Goal: Information Seeking & Learning: Learn about a topic

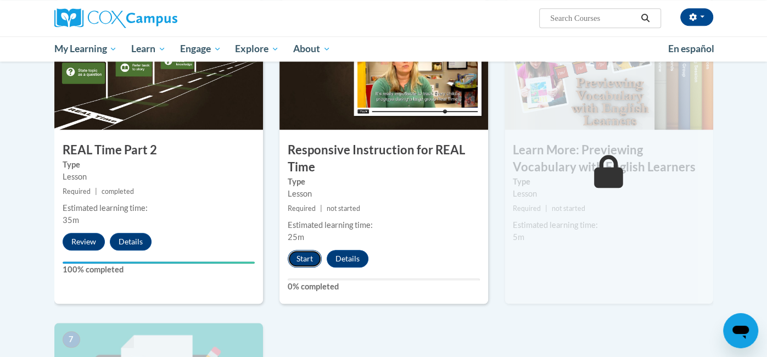
click at [302, 259] on button "Start" at bounding box center [305, 259] width 34 height 18
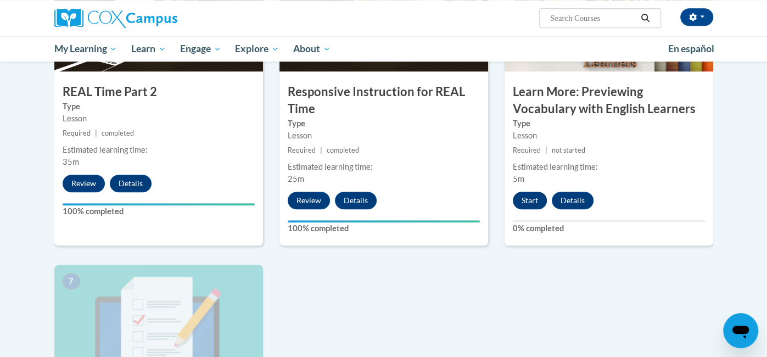
scroll to position [645, 0]
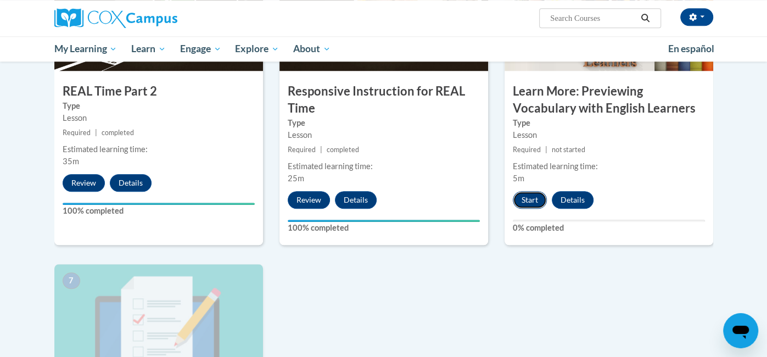
click at [537, 198] on button "Start" at bounding box center [530, 200] width 34 height 18
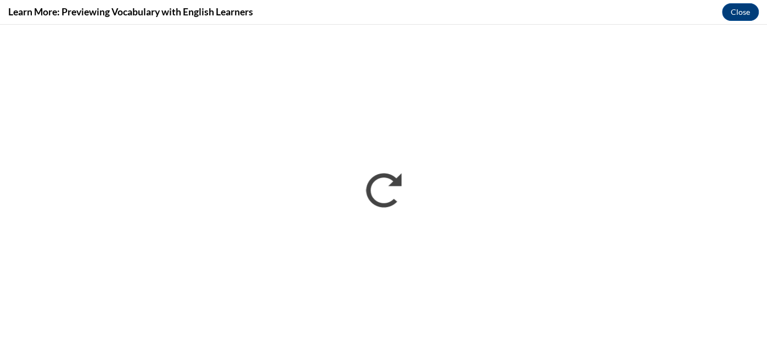
scroll to position [0, 0]
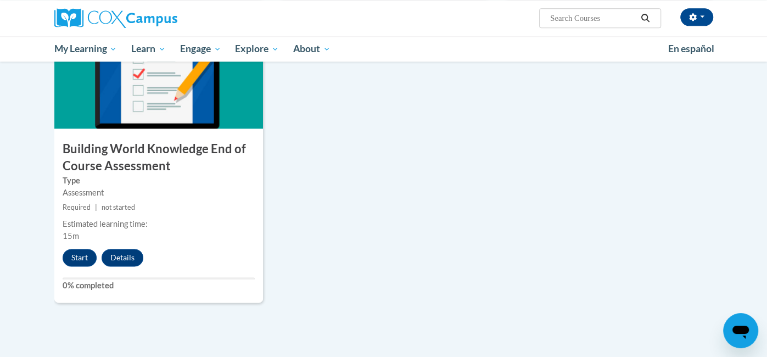
scroll to position [892, 0]
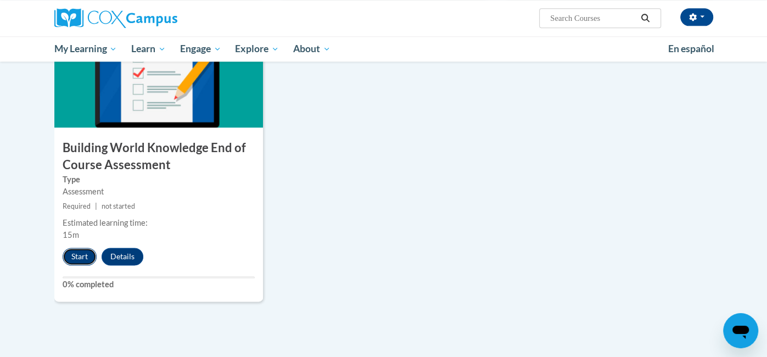
click at [69, 256] on button "Start" at bounding box center [80, 257] width 34 height 18
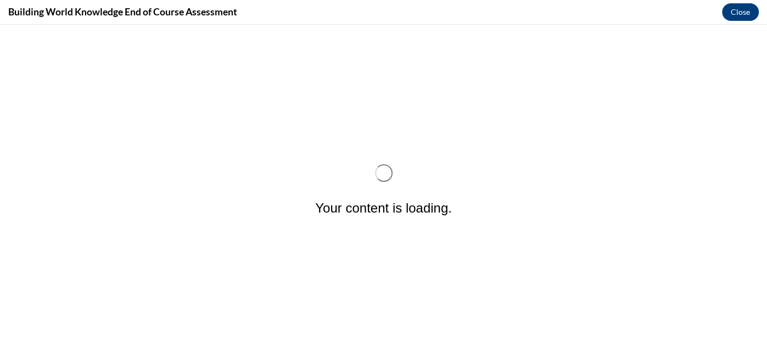
scroll to position [0, 0]
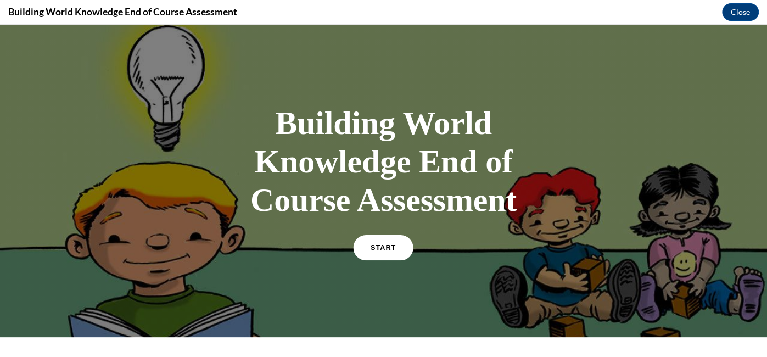
click at [382, 251] on link "START" at bounding box center [384, 247] width 60 height 25
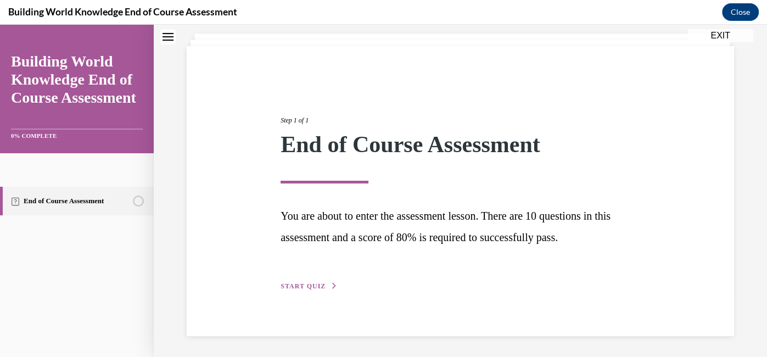
scroll to position [62, 0]
click at [313, 289] on span "START QUIZ" at bounding box center [303, 287] width 45 height 8
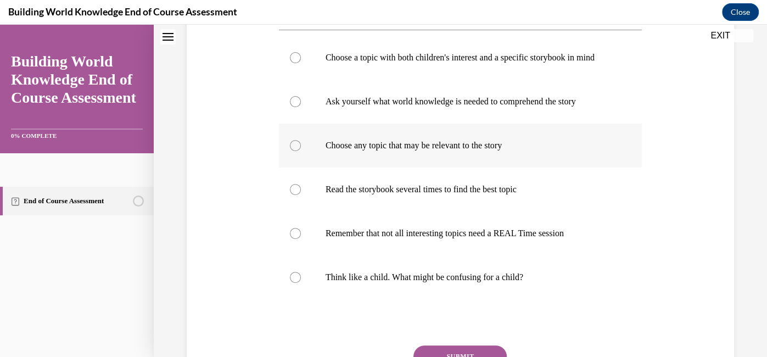
scroll to position [258, 0]
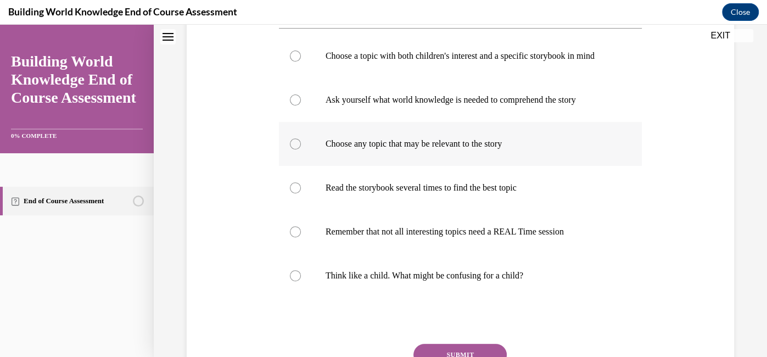
click at [495, 149] on p "Choose any topic that may be relevant to the story" at bounding box center [470, 143] width 289 height 11
click at [301, 149] on input "Choose any topic that may be relevant to the story" at bounding box center [295, 143] width 11 height 11
radio input "true"
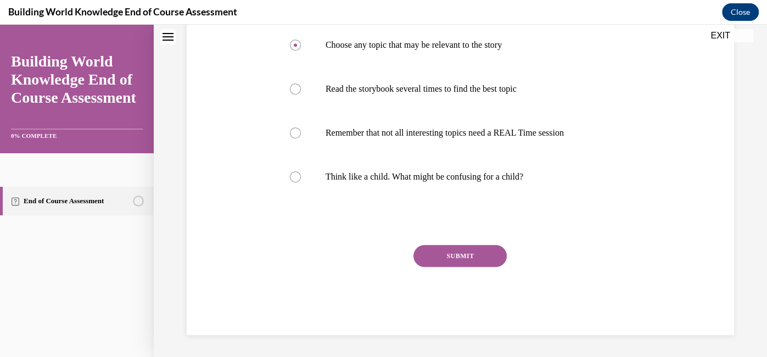
click at [461, 261] on button "SUBMIT" at bounding box center [459, 256] width 93 height 22
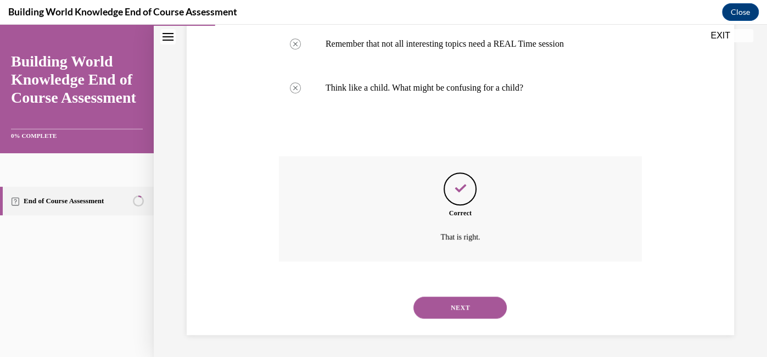
scroll to position [456, 0]
click at [455, 311] on button "NEXT" at bounding box center [459, 307] width 93 height 22
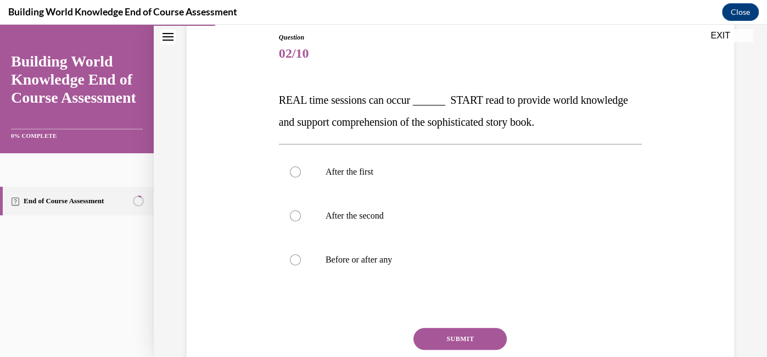
scroll to position [121, 0]
click at [391, 255] on p "Before or after any" at bounding box center [470, 259] width 289 height 11
click at [301, 255] on input "Before or after any" at bounding box center [295, 259] width 11 height 11
radio input "true"
click at [445, 336] on button "SUBMIT" at bounding box center [459, 338] width 93 height 22
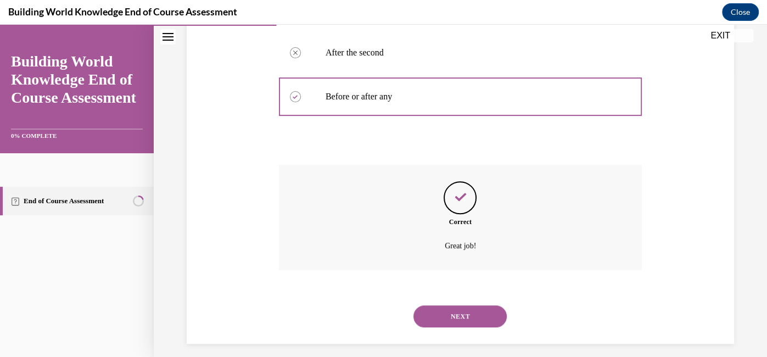
scroll to position [292, 0]
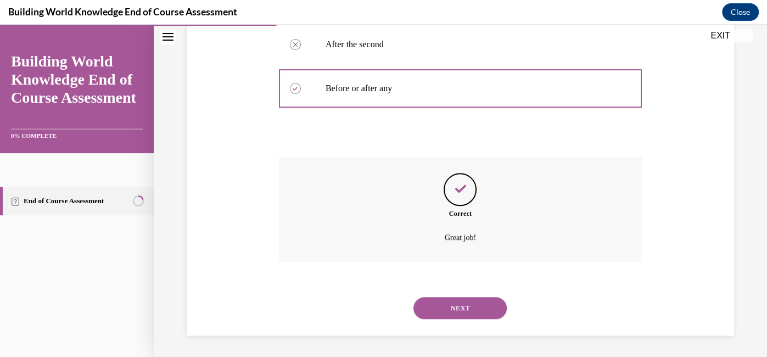
click at [475, 311] on button "NEXT" at bounding box center [459, 308] width 93 height 22
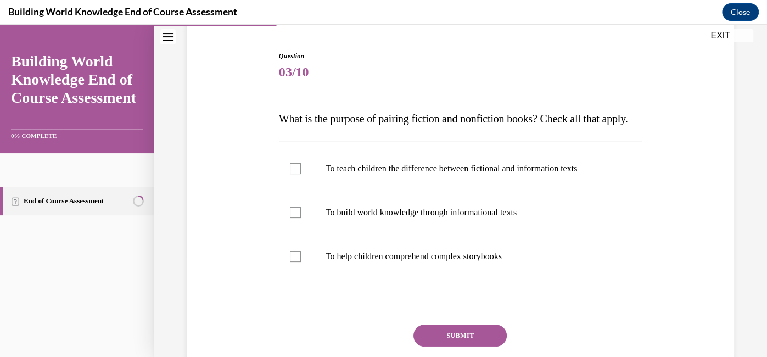
scroll to position [105, 0]
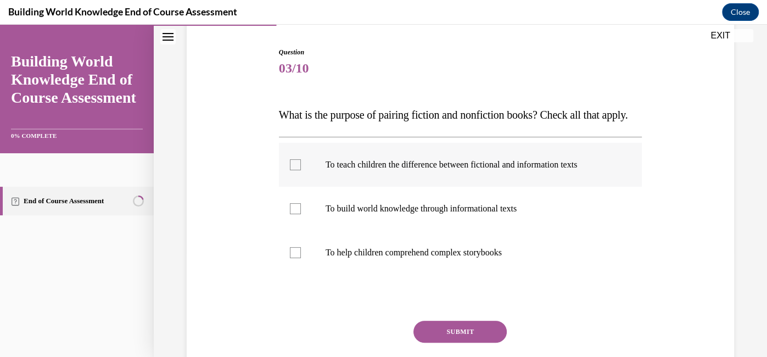
click at [534, 170] on p "To teach children the difference between fictional and information texts" at bounding box center [470, 164] width 289 height 11
click at [301, 170] on input "To teach children the difference between fictional and information texts" at bounding box center [295, 164] width 11 height 11
checkbox input "true"
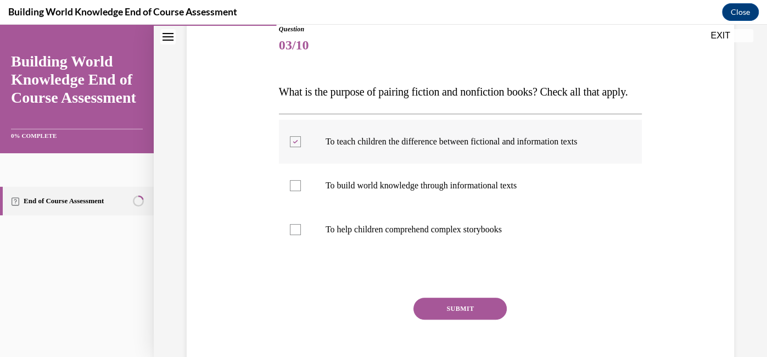
scroll to position [131, 0]
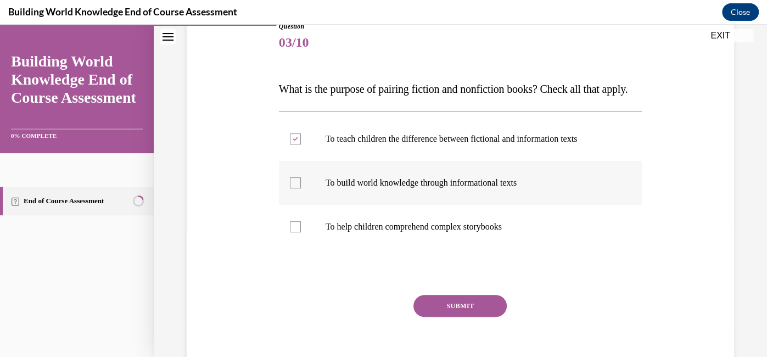
click at [525, 188] on p "To build world knowledge through informational texts" at bounding box center [470, 182] width 289 height 11
click at [301, 188] on input "To build world knowledge through informational texts" at bounding box center [295, 182] width 11 height 11
checkbox input "true"
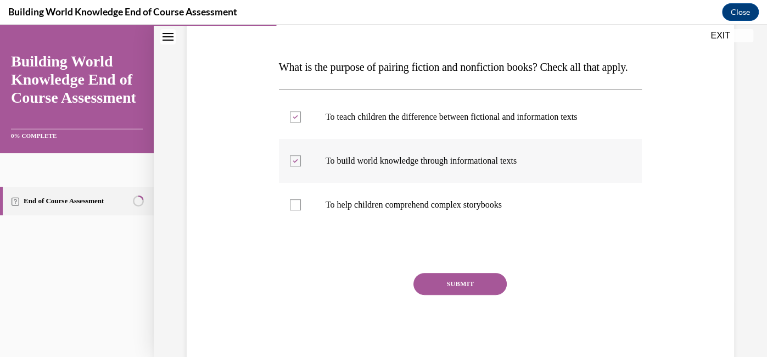
scroll to position [156, 0]
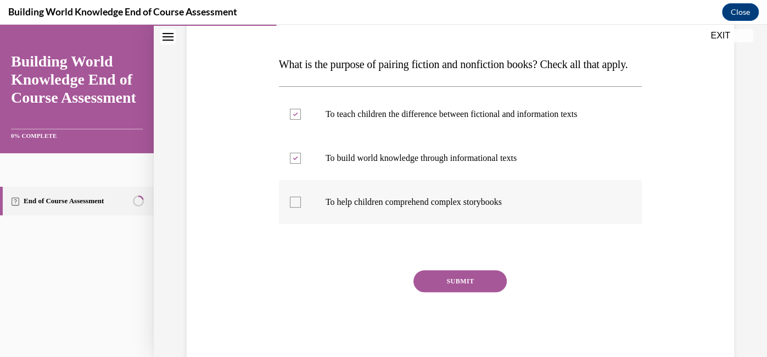
click at [512, 208] on p "To help children comprehend complex storybooks" at bounding box center [470, 202] width 289 height 11
click at [301, 208] on input "To help children comprehend complex storybooks" at bounding box center [295, 202] width 11 height 11
checkbox input "true"
click at [473, 292] on button "SUBMIT" at bounding box center [459, 281] width 93 height 22
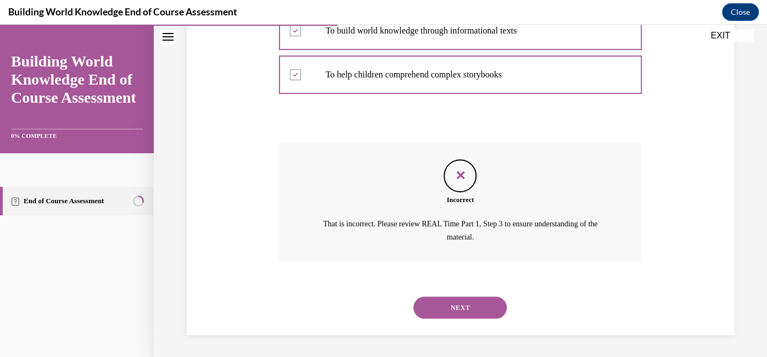
scroll to position [305, 0]
click at [471, 310] on button "NEXT" at bounding box center [459, 307] width 93 height 22
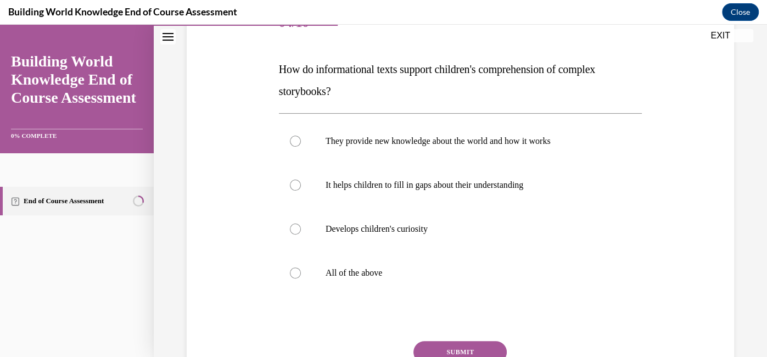
scroll to position [152, 0]
click at [484, 280] on label "All of the above" at bounding box center [460, 272] width 363 height 44
click at [301, 277] on input "All of the above" at bounding box center [295, 271] width 11 height 11
radio input "true"
click at [469, 350] on button "SUBMIT" at bounding box center [459, 351] width 93 height 22
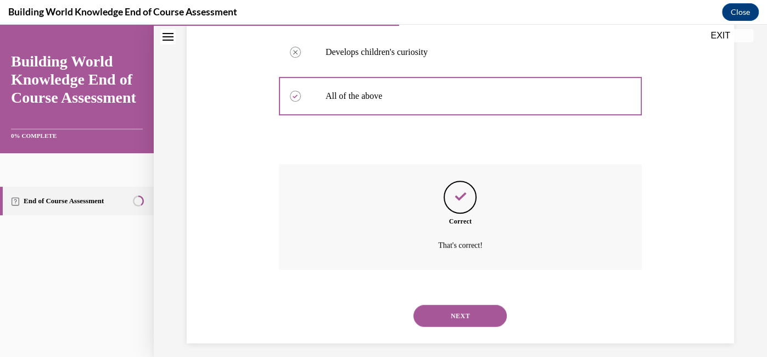
scroll to position [335, 0]
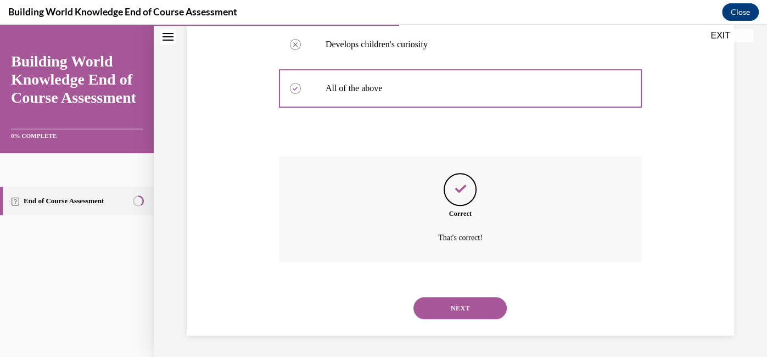
click at [475, 311] on button "NEXT" at bounding box center [459, 308] width 93 height 22
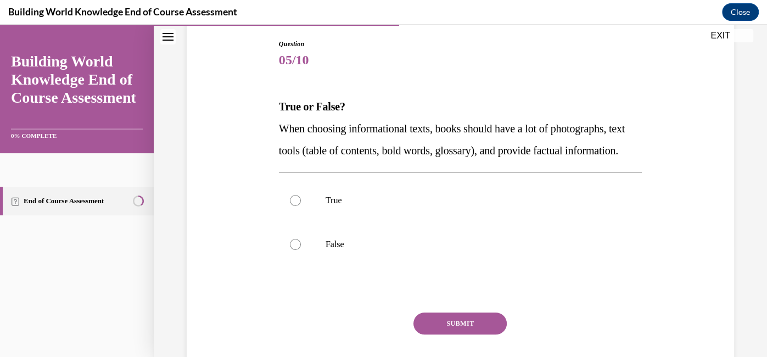
scroll to position [116, 0]
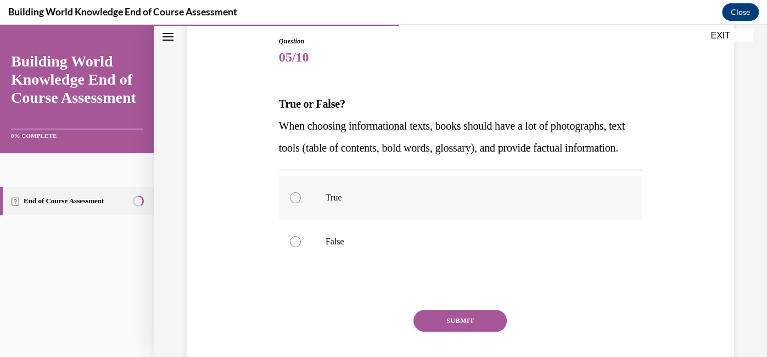
click at [525, 220] on label "True" at bounding box center [460, 198] width 363 height 44
click at [301, 203] on input "True" at bounding box center [295, 197] width 11 height 11
radio input "true"
click at [480, 332] on button "SUBMIT" at bounding box center [459, 321] width 93 height 22
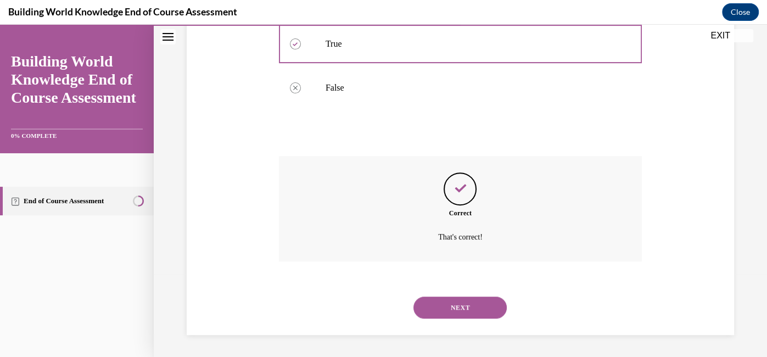
scroll to position [292, 0]
click at [475, 308] on button "NEXT" at bounding box center [459, 307] width 93 height 22
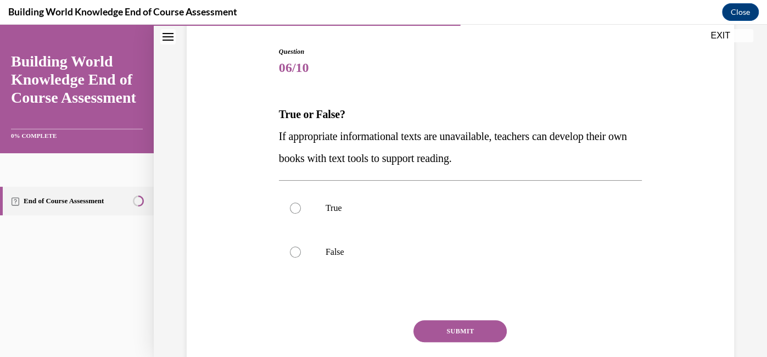
scroll to position [111, 0]
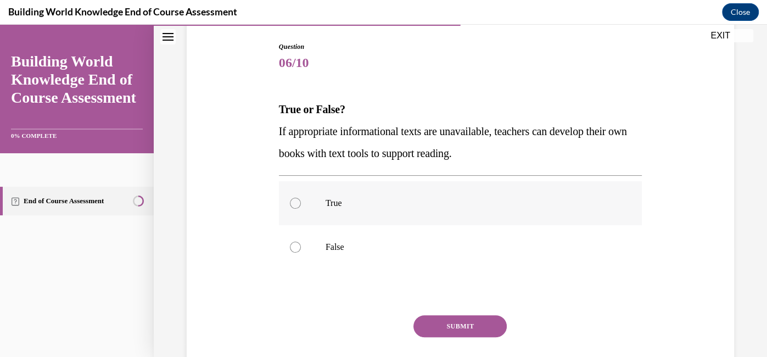
click at [515, 217] on label "True" at bounding box center [460, 203] width 363 height 44
click at [301, 209] on input "True" at bounding box center [295, 203] width 11 height 11
radio input "true"
click at [475, 324] on button "SUBMIT" at bounding box center [459, 326] width 93 height 22
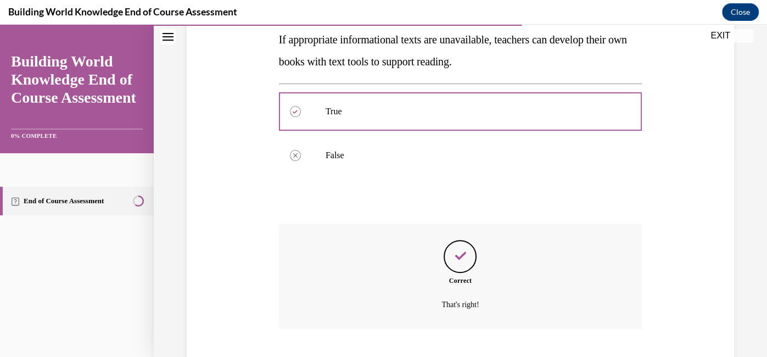
scroll to position [270, 0]
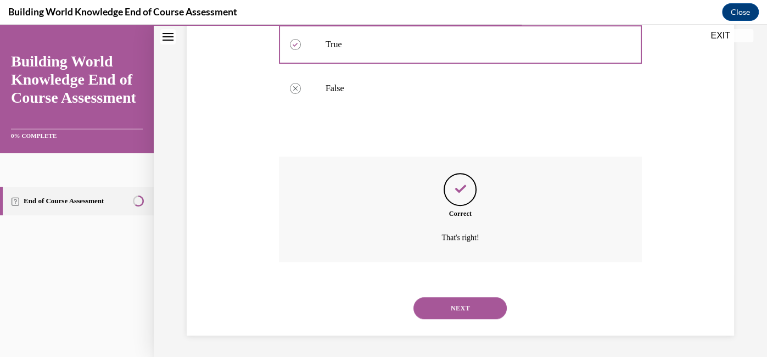
click at [483, 308] on button "NEXT" at bounding box center [459, 308] width 93 height 22
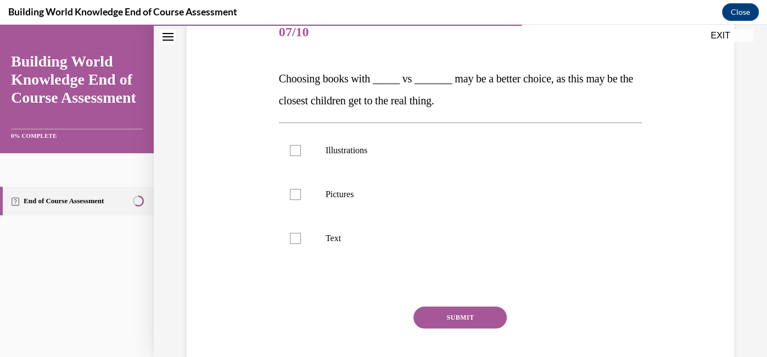
scroll to position [143, 0]
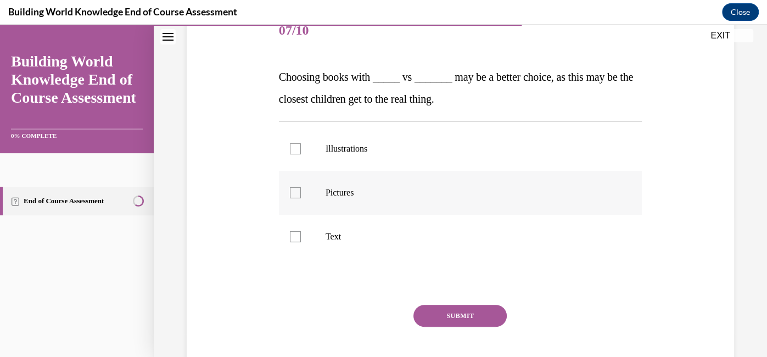
click at [436, 190] on p "Pictures" at bounding box center [470, 192] width 289 height 11
click at [301, 190] on input "Pictures" at bounding box center [295, 192] width 11 height 11
checkbox input "true"
click at [449, 314] on button "SUBMIT" at bounding box center [459, 316] width 93 height 22
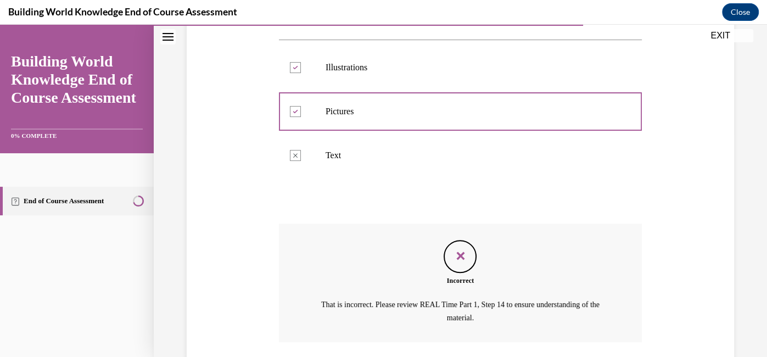
scroll to position [305, 0]
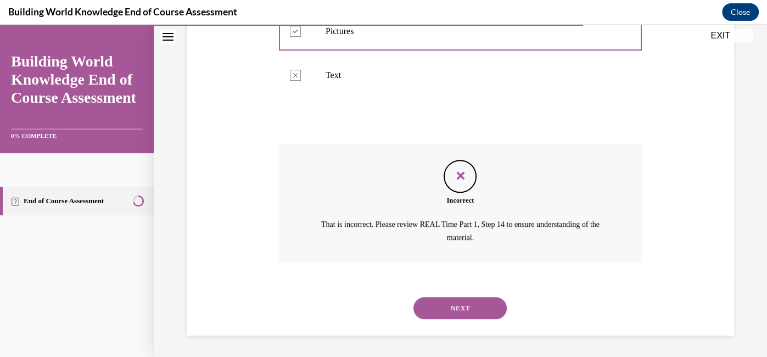
click at [457, 309] on button "NEXT" at bounding box center [459, 308] width 93 height 22
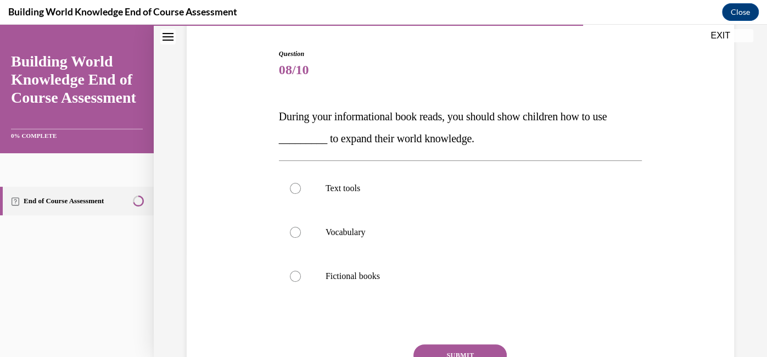
scroll to position [102, 0]
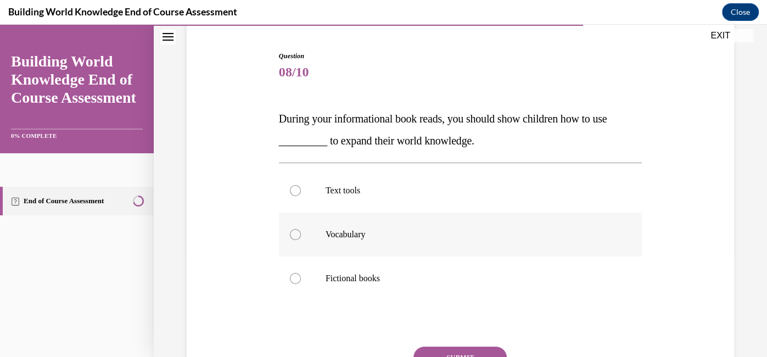
click at [352, 244] on label "Vocabulary" at bounding box center [460, 234] width 363 height 44
click at [301, 240] on input "Vocabulary" at bounding box center [295, 234] width 11 height 11
radio input "true"
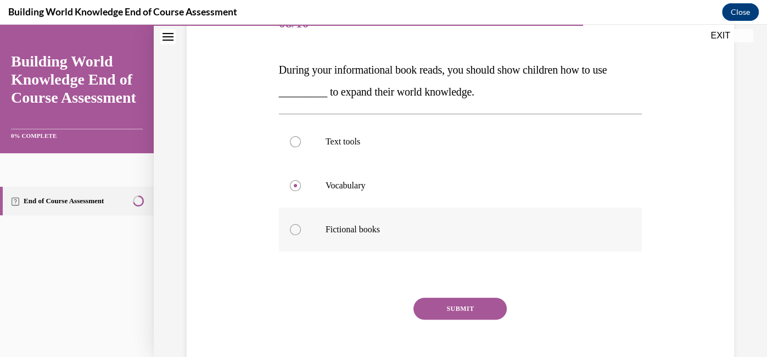
scroll to position [155, 0]
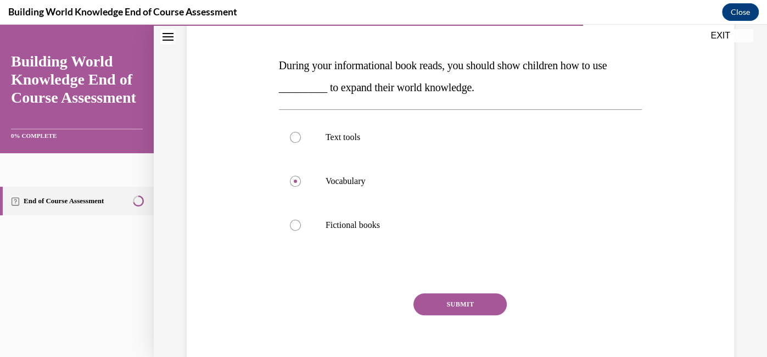
click at [484, 295] on button "SUBMIT" at bounding box center [459, 304] width 93 height 22
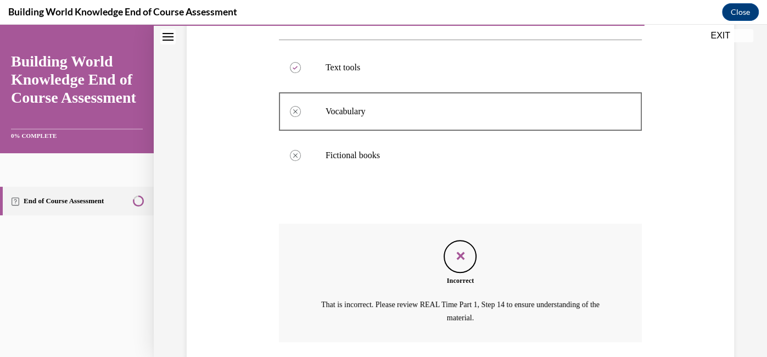
scroll to position [305, 0]
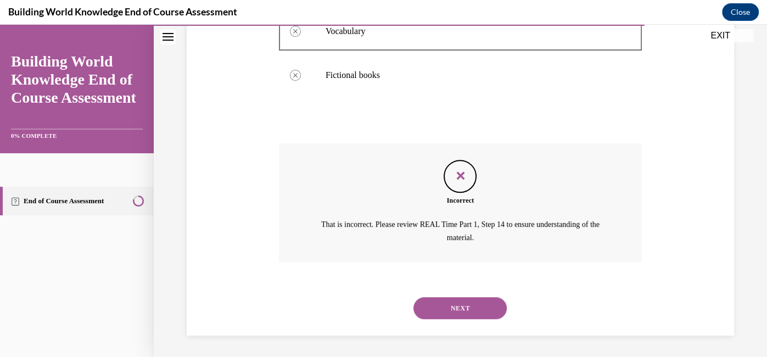
click at [480, 307] on button "NEXT" at bounding box center [459, 308] width 93 height 22
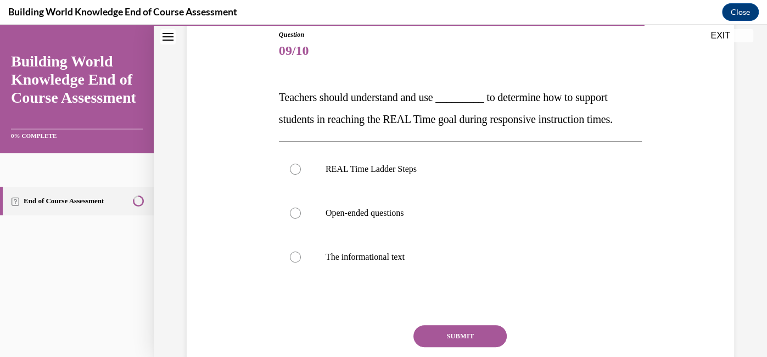
scroll to position [124, 0]
click at [457, 184] on label "REAL Time Ladder Steps" at bounding box center [460, 169] width 363 height 44
click at [301, 174] on input "REAL Time Ladder Steps" at bounding box center [295, 168] width 11 height 11
radio input "true"
click at [455, 327] on button "SUBMIT" at bounding box center [459, 335] width 93 height 22
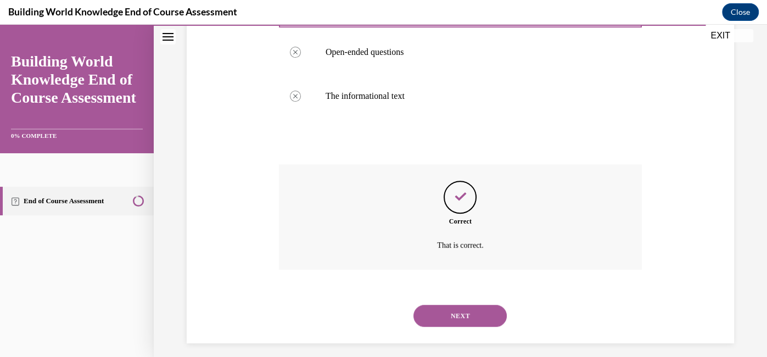
scroll to position [292, 0]
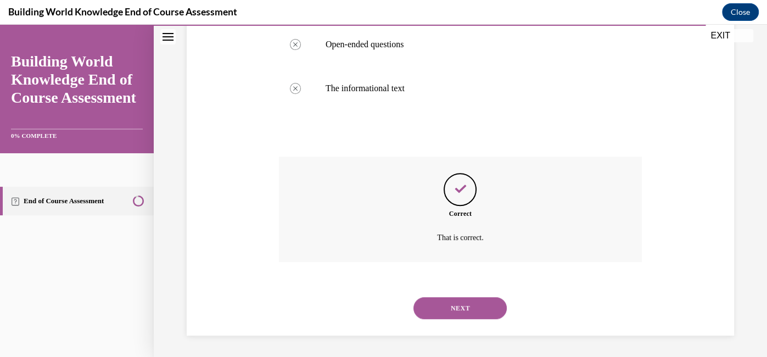
click at [484, 308] on button "NEXT" at bounding box center [459, 308] width 93 height 22
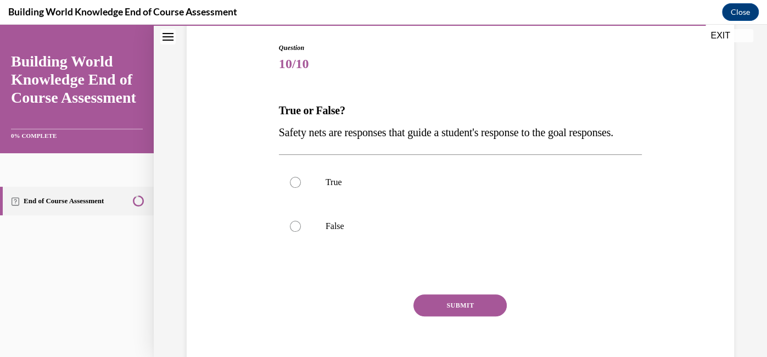
scroll to position [118, 0]
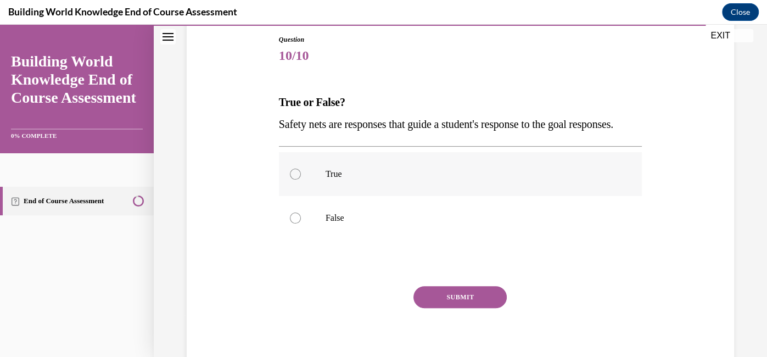
click at [517, 180] on p "True" at bounding box center [470, 174] width 289 height 11
click at [301, 180] on input "True" at bounding box center [295, 174] width 11 height 11
radio input "true"
click at [477, 308] on button "SUBMIT" at bounding box center [459, 297] width 93 height 22
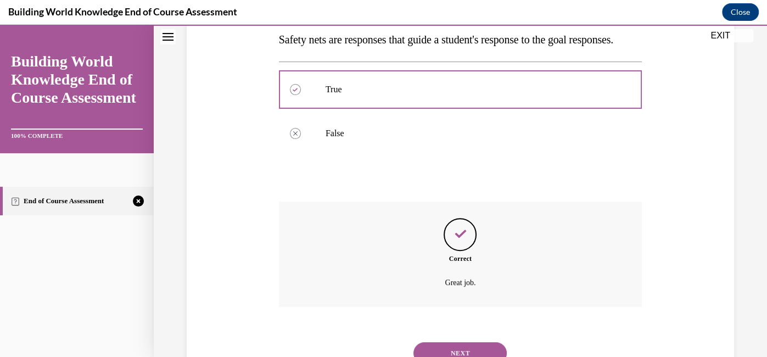
scroll to position [270, 0]
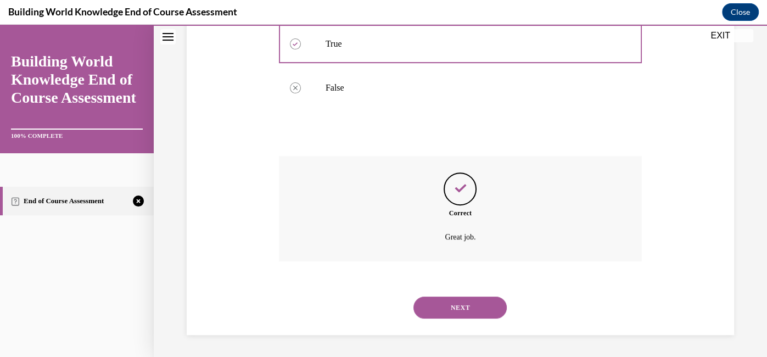
click at [475, 310] on button "NEXT" at bounding box center [459, 307] width 93 height 22
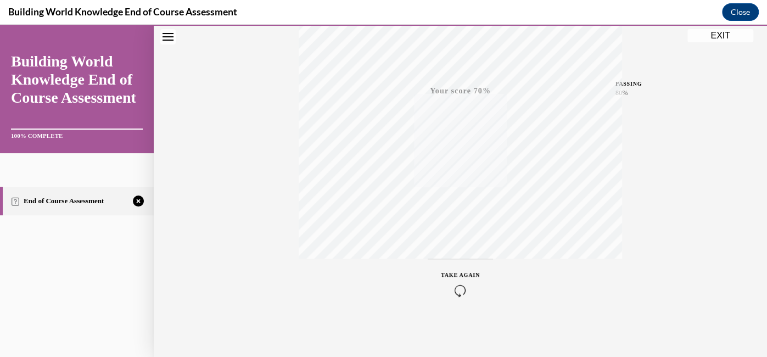
scroll to position [225, 0]
click at [461, 298] on icon "button" at bounding box center [460, 295] width 39 height 12
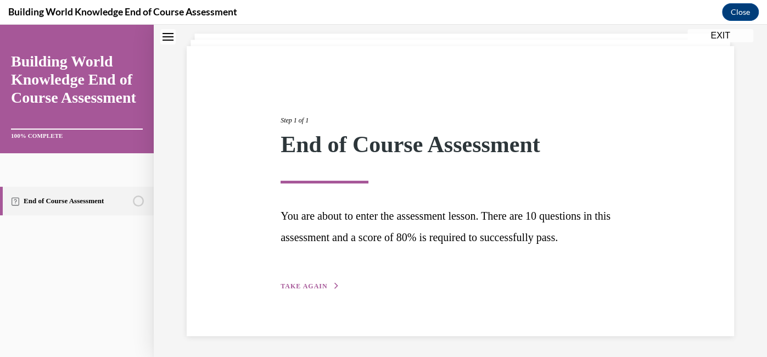
click at [304, 285] on span "TAKE AGAIN" at bounding box center [304, 286] width 47 height 8
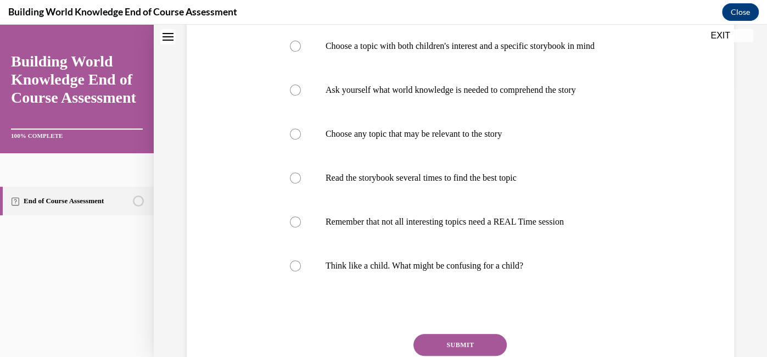
scroll to position [270, 0]
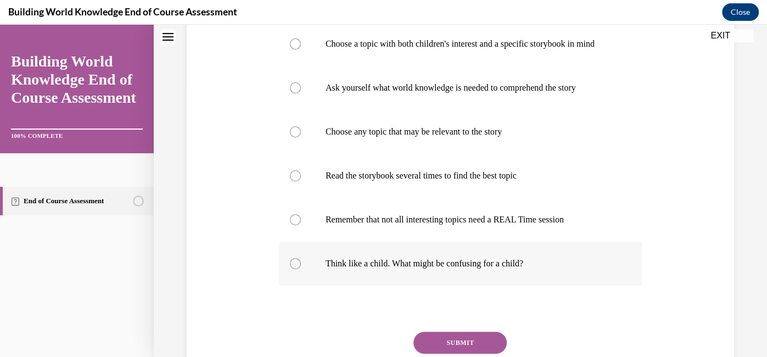
click at [506, 285] on label "Think like a child. What might be confusing for a child?" at bounding box center [460, 264] width 363 height 44
click at [301, 269] on input "Think like a child. What might be confusing for a child?" at bounding box center [295, 263] width 11 height 11
radio input "true"
click at [469, 350] on button "SUBMIT" at bounding box center [459, 343] width 93 height 22
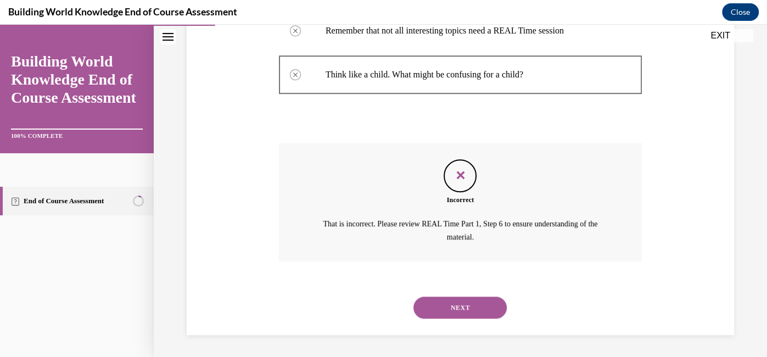
scroll to position [462, 0]
click at [479, 318] on button "NEXT" at bounding box center [459, 307] width 93 height 22
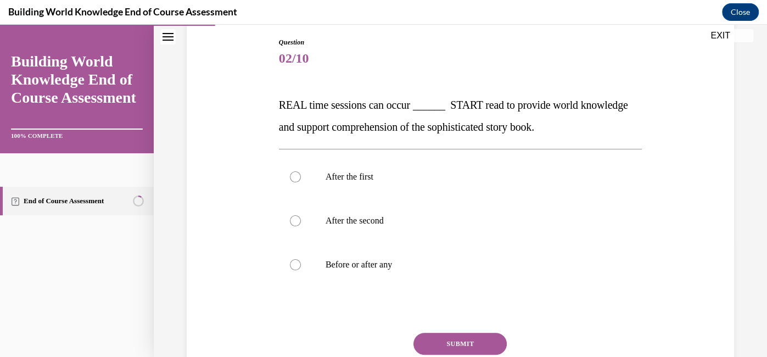
scroll to position [124, 0]
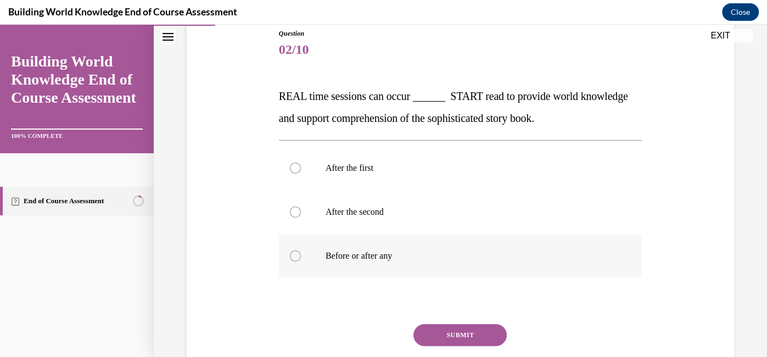
click at [482, 268] on label "Before or after any" at bounding box center [460, 256] width 363 height 44
click at [301, 261] on input "Before or after any" at bounding box center [295, 255] width 11 height 11
radio input "true"
click at [463, 329] on button "SUBMIT" at bounding box center [459, 335] width 93 height 22
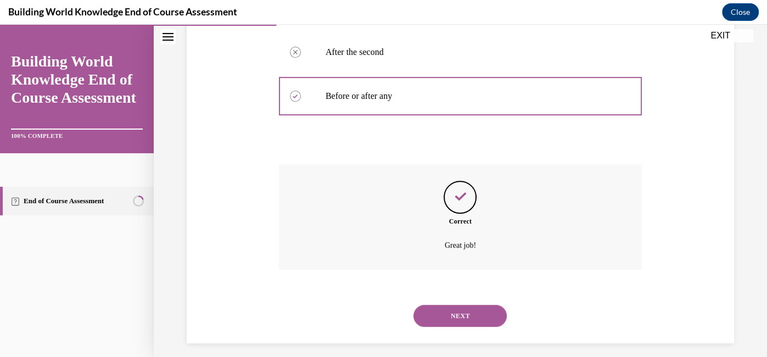
scroll to position [292, 0]
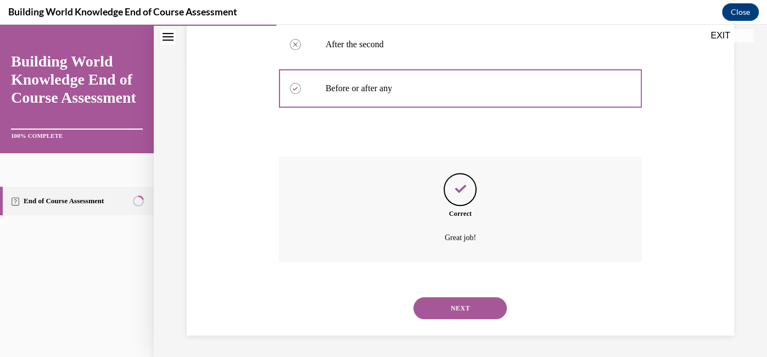
click at [488, 312] on button "NEXT" at bounding box center [459, 308] width 93 height 22
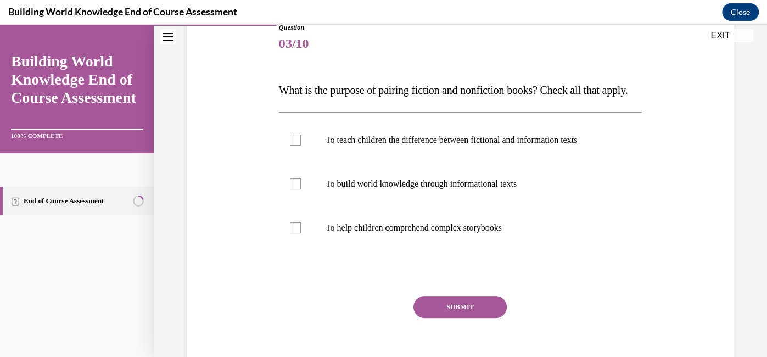
scroll to position [136, 0]
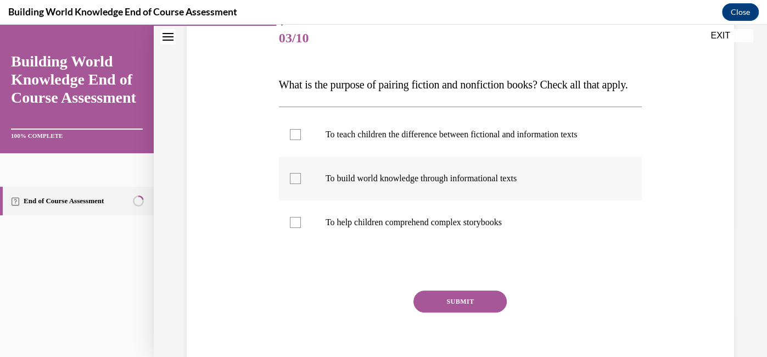
click at [475, 200] on label "To build world knowledge through informational texts" at bounding box center [460, 178] width 363 height 44
click at [301, 184] on input "To build world knowledge through informational texts" at bounding box center [295, 178] width 11 height 11
checkbox input "true"
click at [461, 244] on label "To help children comprehend complex storybooks" at bounding box center [460, 222] width 363 height 44
click at [301, 228] on input "To help children comprehend complex storybooks" at bounding box center [295, 222] width 11 height 11
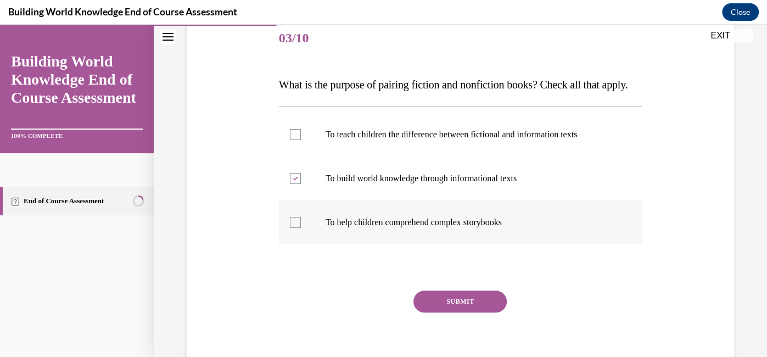
checkbox input "true"
click at [461, 312] on button "SUBMIT" at bounding box center [459, 301] width 93 height 22
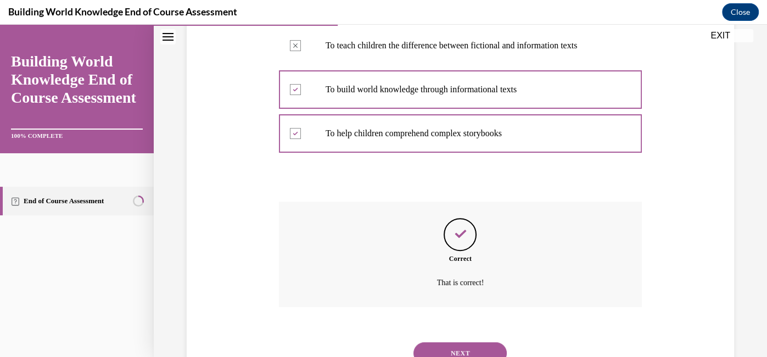
scroll to position [292, 0]
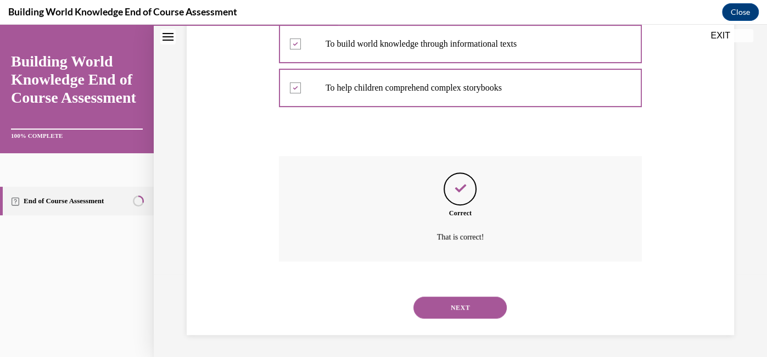
click at [477, 309] on button "NEXT" at bounding box center [459, 307] width 93 height 22
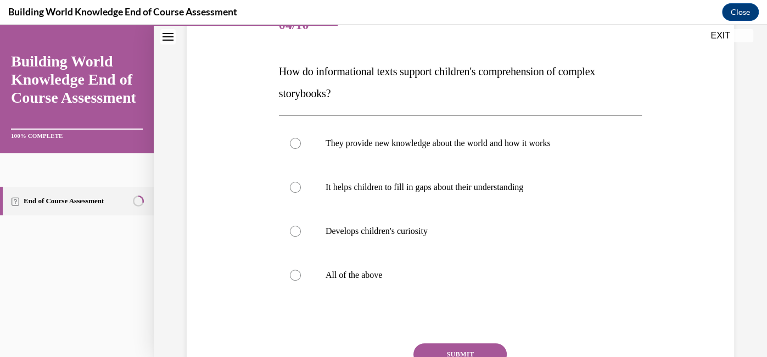
scroll to position [150, 0]
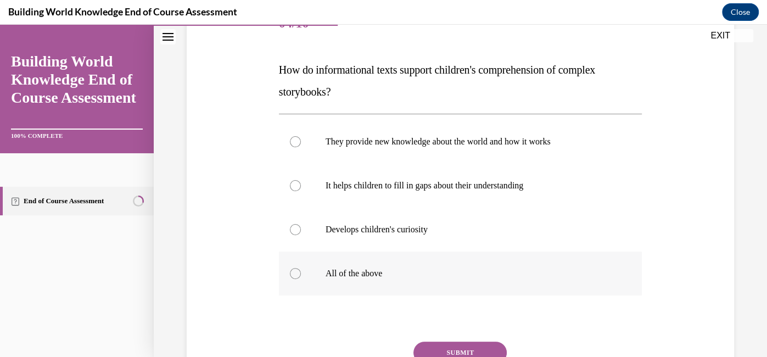
click at [445, 278] on label "All of the above" at bounding box center [460, 273] width 363 height 44
click at [301, 278] on input "All of the above" at bounding box center [295, 273] width 11 height 11
radio input "true"
click at [448, 349] on button "SUBMIT" at bounding box center [459, 352] width 93 height 22
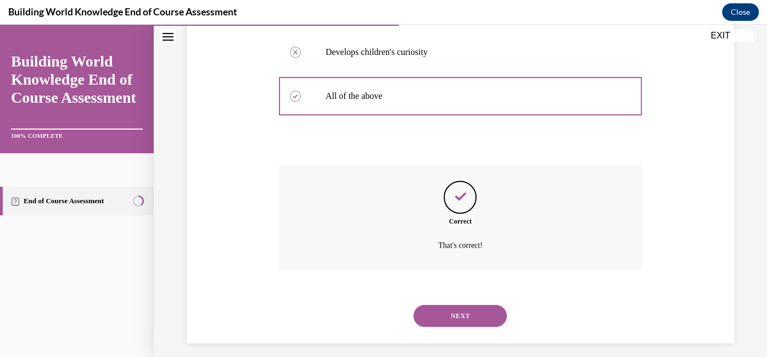
scroll to position [335, 0]
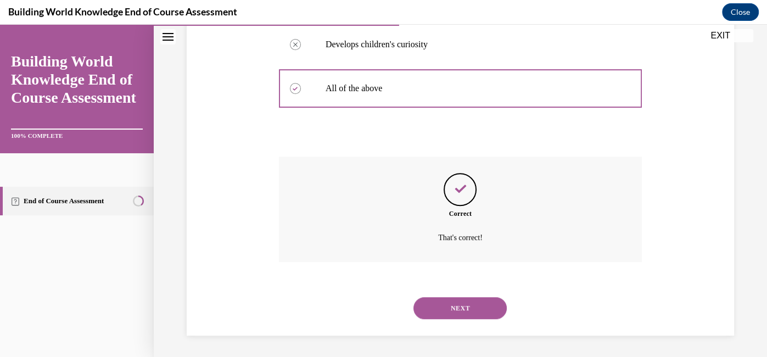
click at [481, 315] on button "NEXT" at bounding box center [459, 308] width 93 height 22
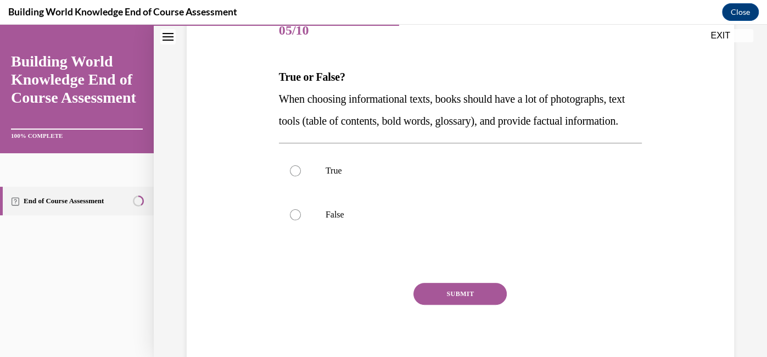
scroll to position [153, 0]
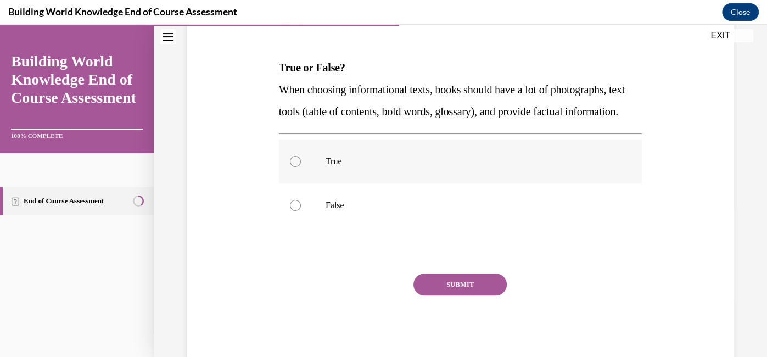
click at [485, 183] on label "True" at bounding box center [460, 161] width 363 height 44
click at [301, 167] on input "True" at bounding box center [295, 161] width 11 height 11
radio input "true"
click at [475, 295] on button "SUBMIT" at bounding box center [459, 284] width 93 height 22
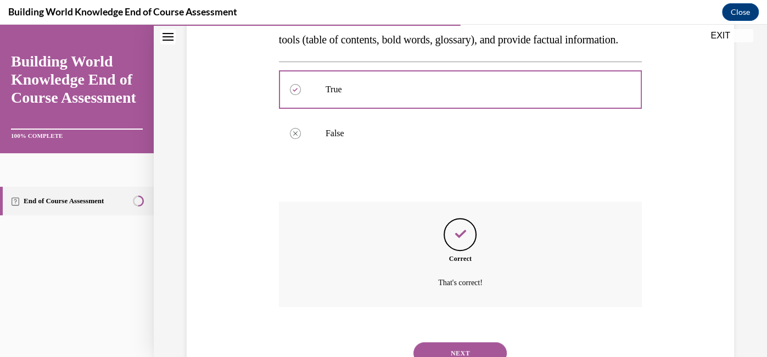
scroll to position [292, 0]
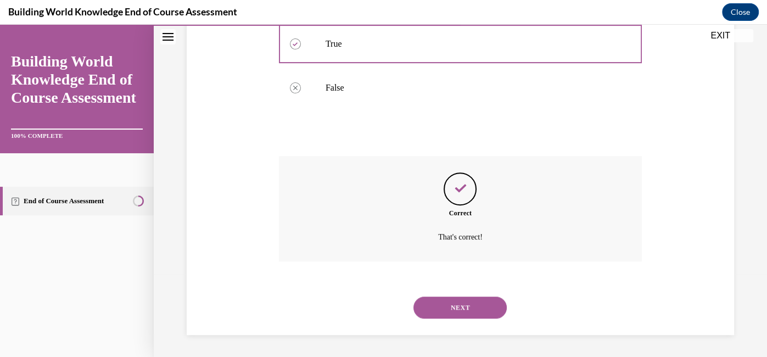
click at [473, 311] on button "NEXT" at bounding box center [459, 307] width 93 height 22
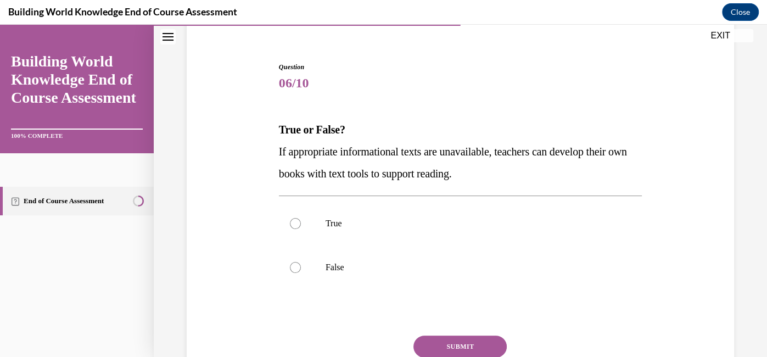
scroll to position [95, 0]
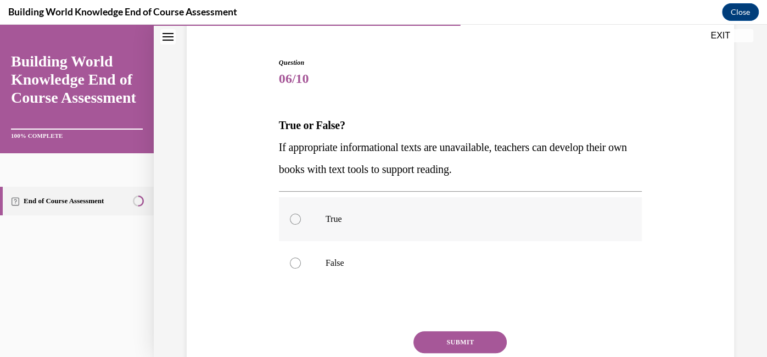
click at [482, 214] on p "True" at bounding box center [470, 219] width 289 height 11
click at [301, 214] on input "True" at bounding box center [295, 219] width 11 height 11
radio input "true"
click at [469, 340] on button "SUBMIT" at bounding box center [459, 342] width 93 height 22
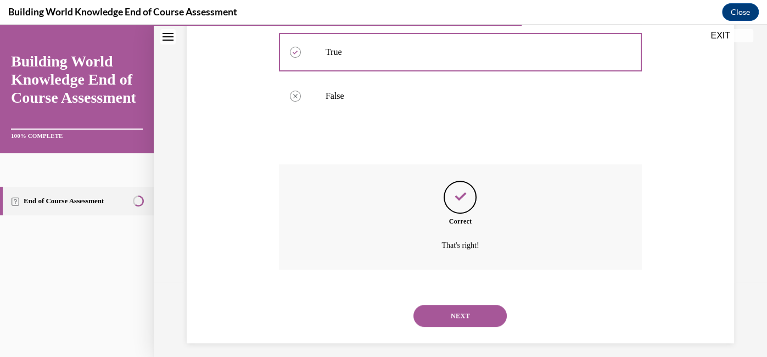
scroll to position [270, 0]
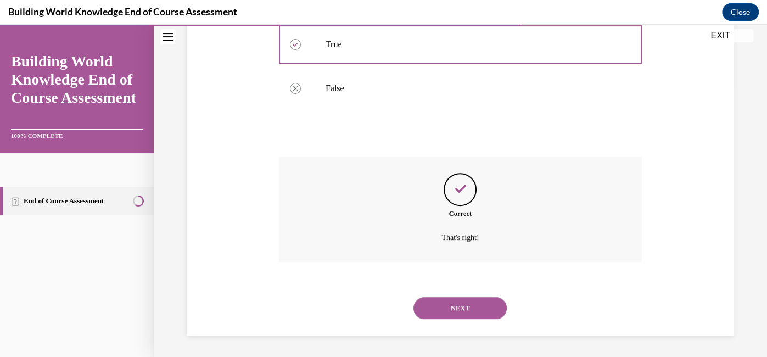
click at [476, 310] on button "NEXT" at bounding box center [459, 308] width 93 height 22
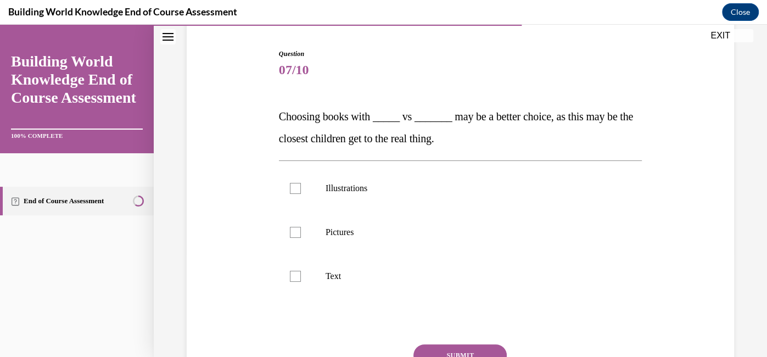
scroll to position [111, 0]
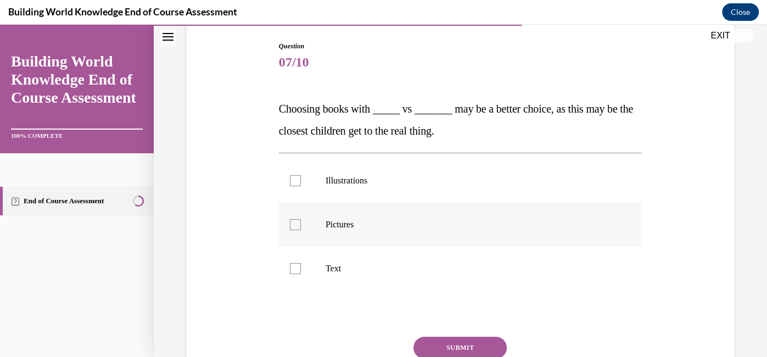
click at [506, 226] on p "Pictures" at bounding box center [470, 224] width 289 height 11
click at [301, 226] on input "Pictures" at bounding box center [295, 224] width 11 height 11
checkbox input "true"
click at [491, 183] on p "Illustrations" at bounding box center [470, 180] width 289 height 11
click at [301, 183] on input "Illustrations" at bounding box center [295, 180] width 11 height 11
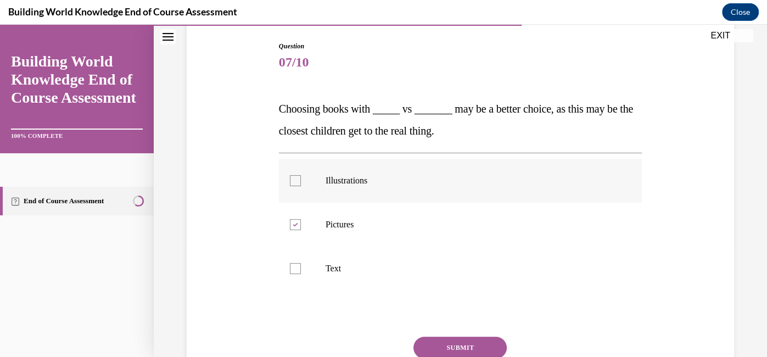
checkbox input "true"
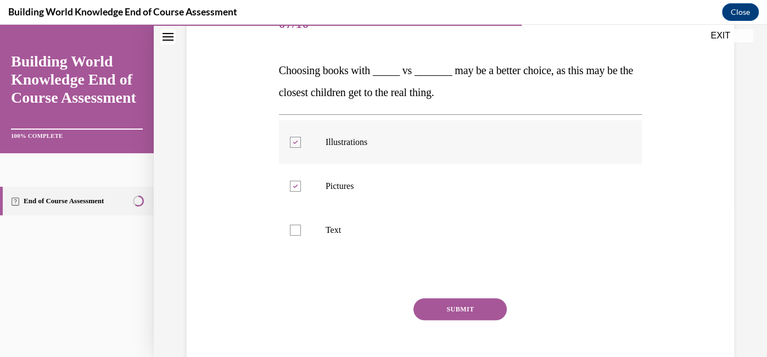
scroll to position [150, 0]
click at [475, 307] on button "SUBMIT" at bounding box center [459, 309] width 93 height 22
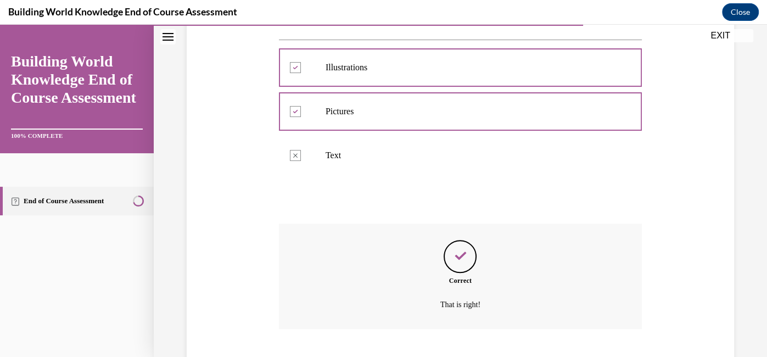
scroll to position [292, 0]
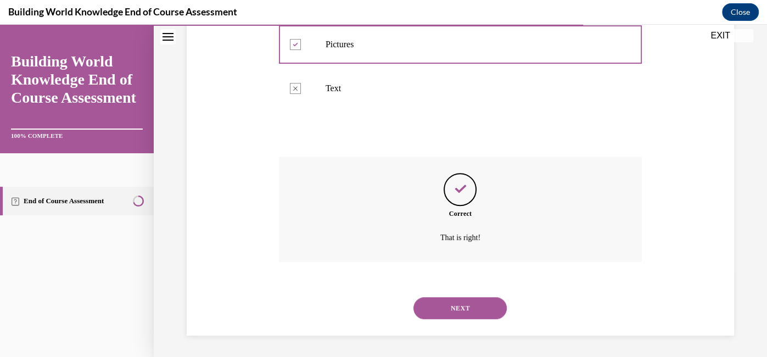
click at [476, 312] on button "NEXT" at bounding box center [459, 308] width 93 height 22
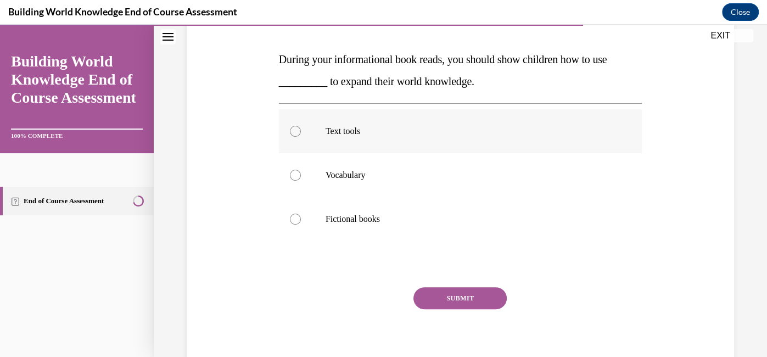
scroll to position [159, 0]
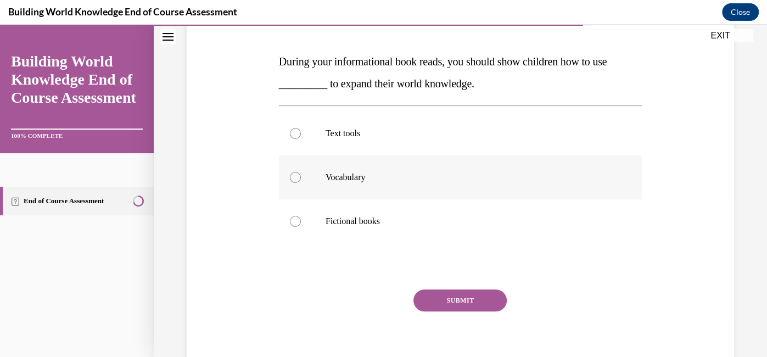
click at [454, 181] on p "Vocabulary" at bounding box center [470, 177] width 289 height 11
click at [301, 181] on input "Vocabulary" at bounding box center [295, 177] width 11 height 11
radio input "true"
click at [476, 291] on button "SUBMIT" at bounding box center [459, 300] width 93 height 22
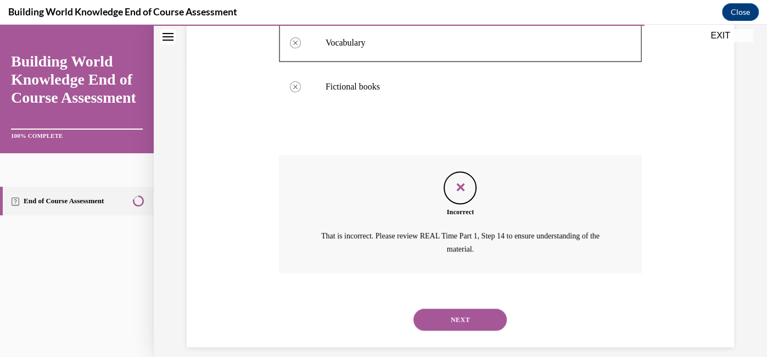
scroll to position [305, 0]
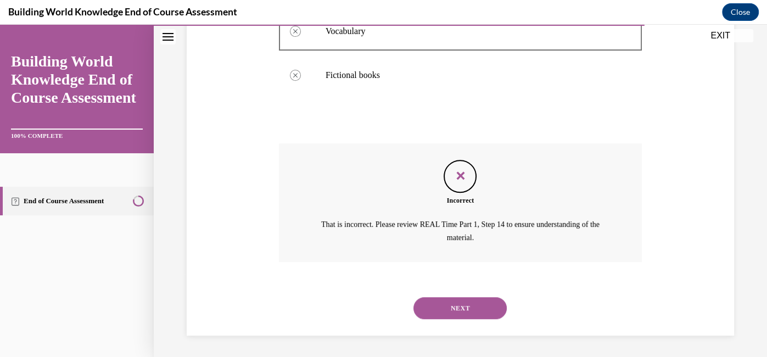
click at [474, 306] on button "NEXT" at bounding box center [459, 308] width 93 height 22
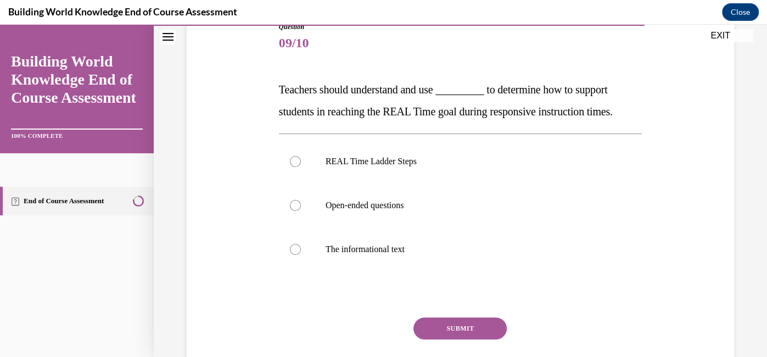
scroll to position [134, 0]
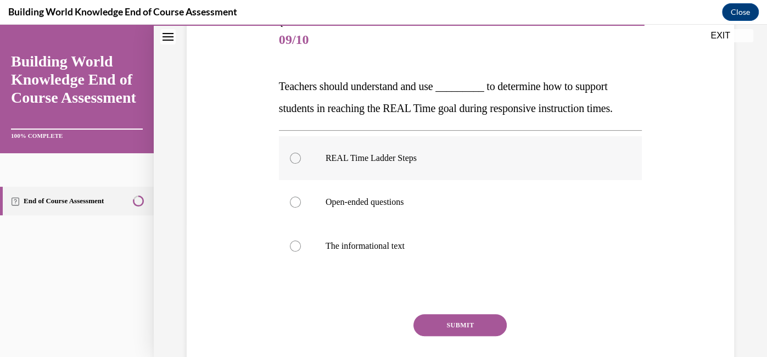
click at [450, 156] on p "REAL Time Ladder Steps" at bounding box center [470, 158] width 289 height 11
click at [301, 156] on input "REAL Time Ladder Steps" at bounding box center [295, 158] width 11 height 11
radio input "true"
click at [452, 322] on button "SUBMIT" at bounding box center [459, 325] width 93 height 22
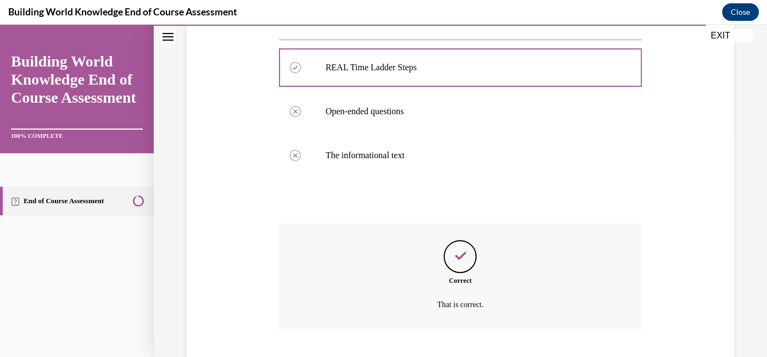
scroll to position [292, 0]
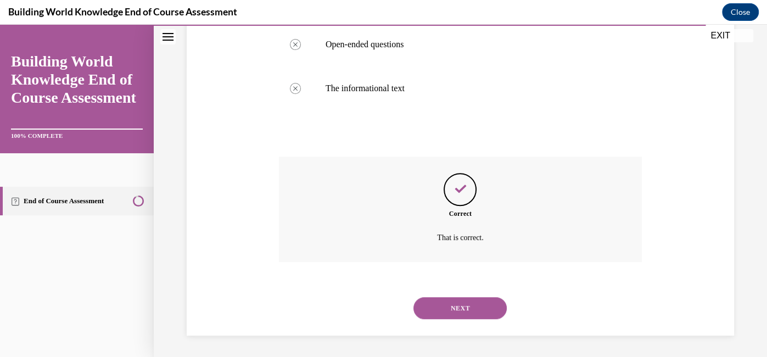
click at [475, 310] on button "NEXT" at bounding box center [459, 308] width 93 height 22
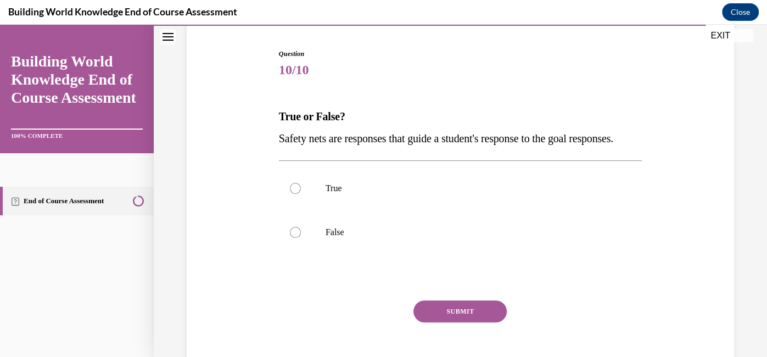
scroll to position [106, 0]
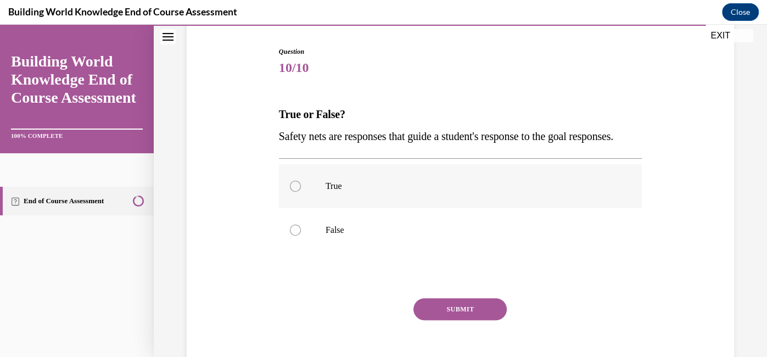
click at [466, 208] on label "True" at bounding box center [460, 186] width 363 height 44
click at [301, 192] on input "True" at bounding box center [295, 186] width 11 height 11
radio input "true"
click at [463, 320] on button "SUBMIT" at bounding box center [459, 309] width 93 height 22
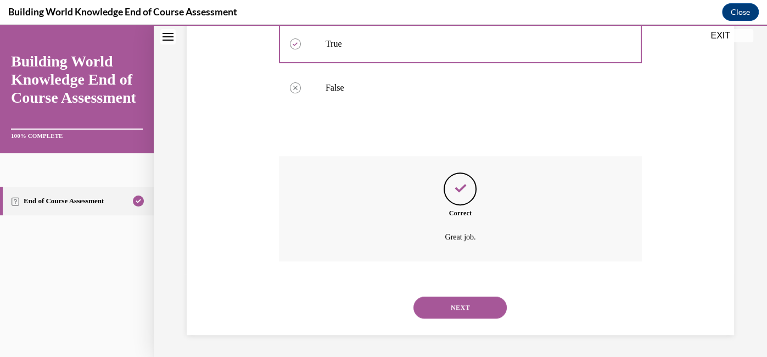
scroll to position [268, 0]
click at [485, 309] on button "NEXT" at bounding box center [459, 307] width 93 height 22
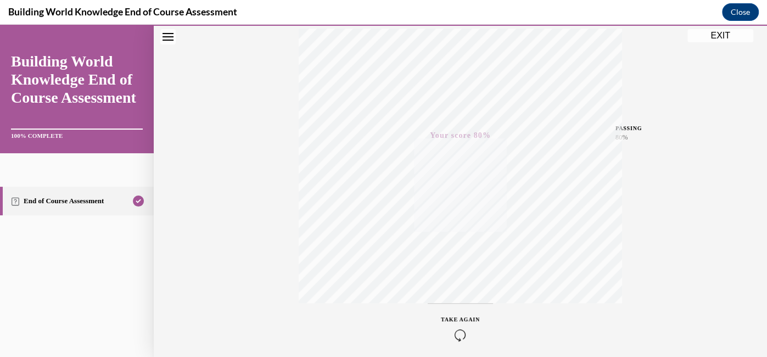
scroll to position [230, 0]
click at [726, 35] on button "EXIT" at bounding box center [720, 35] width 66 height 13
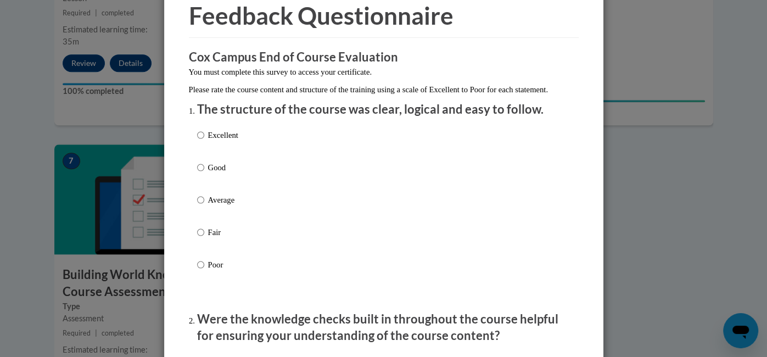
scroll to position [65, 0]
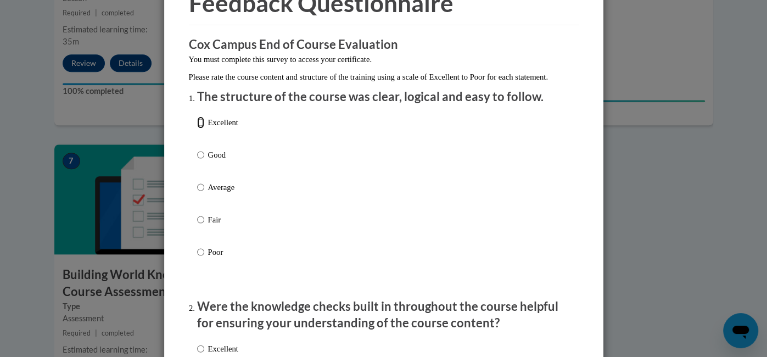
click at [203, 128] on input "Excellent" at bounding box center [200, 122] width 7 height 12
radio input "true"
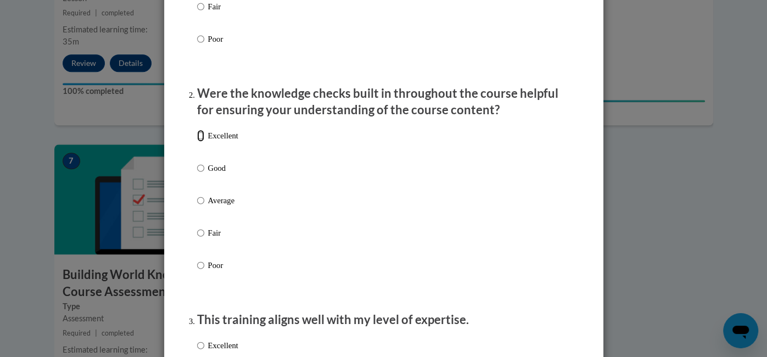
click at [200, 142] on input "Excellent" at bounding box center [200, 136] width 7 height 12
radio input "true"
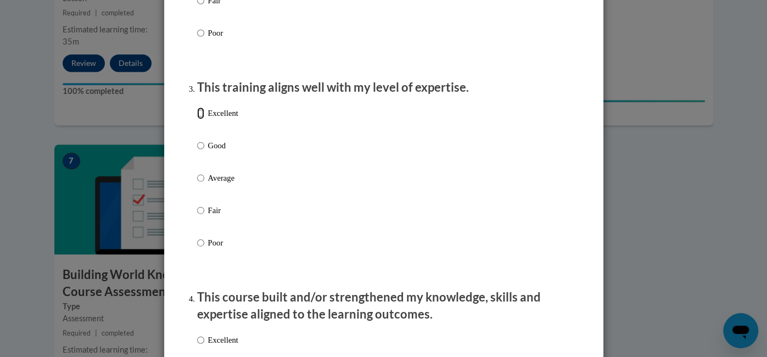
click at [201, 119] on input "Excellent" at bounding box center [200, 113] width 7 height 12
radio input "true"
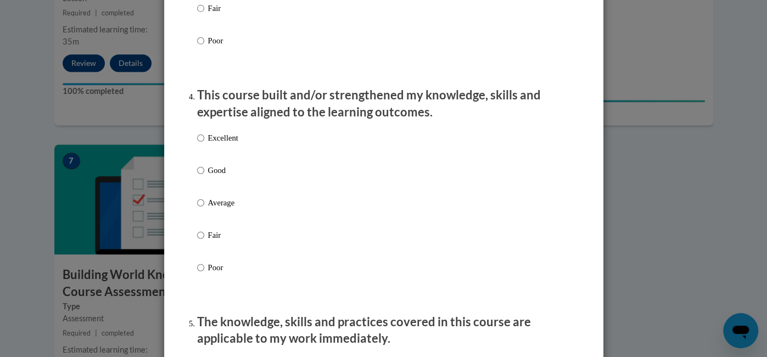
scroll to position [714, 0]
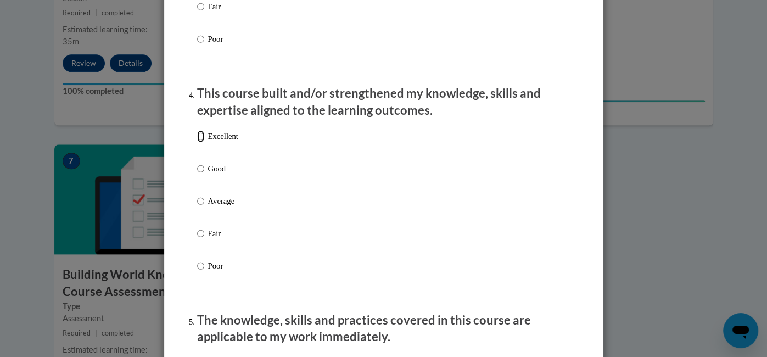
click at [199, 142] on input "Excellent" at bounding box center [200, 136] width 7 height 12
radio input "true"
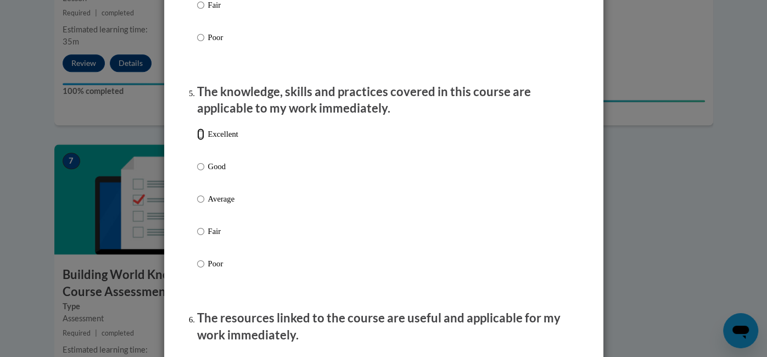
click at [199, 140] on input "Excellent" at bounding box center [200, 134] width 7 height 12
radio input "true"
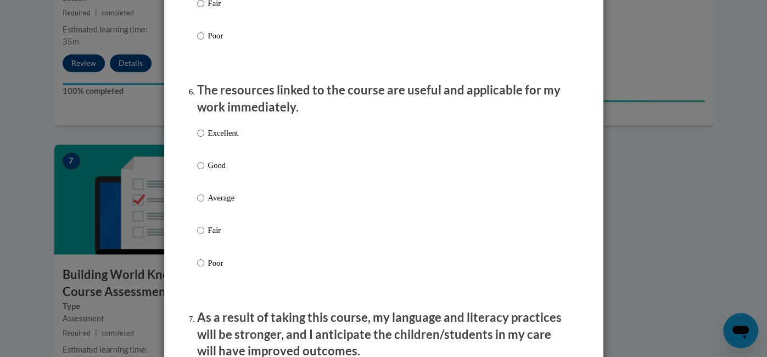
scroll to position [1174, 0]
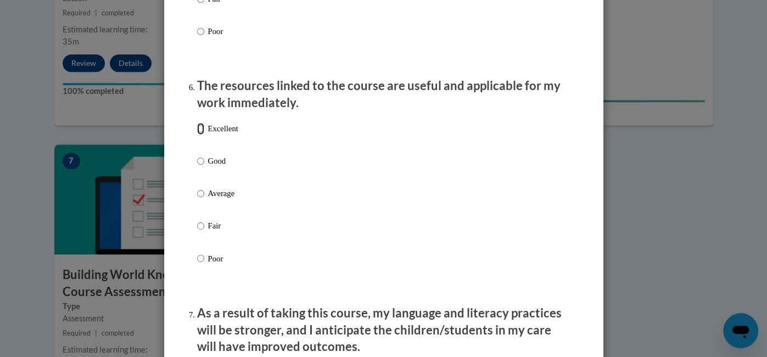
click at [199, 135] on input "Excellent" at bounding box center [200, 128] width 7 height 12
radio input "true"
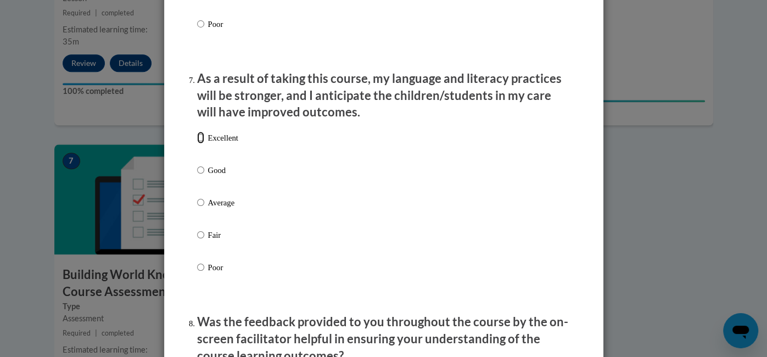
click at [199, 144] on input "Excellent" at bounding box center [200, 138] width 7 height 12
radio input "true"
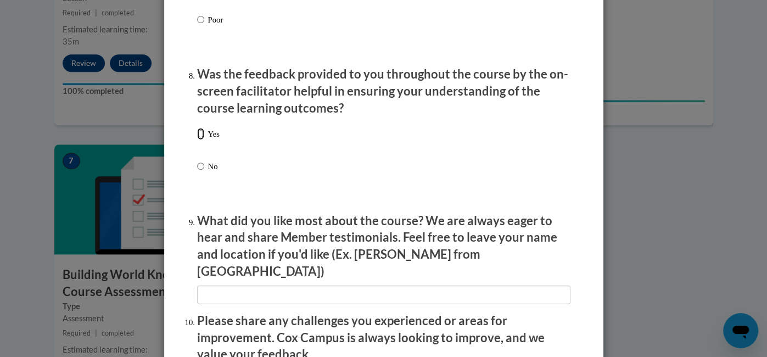
click at [199, 140] on input "Yes" at bounding box center [200, 134] width 7 height 12
radio input "true"
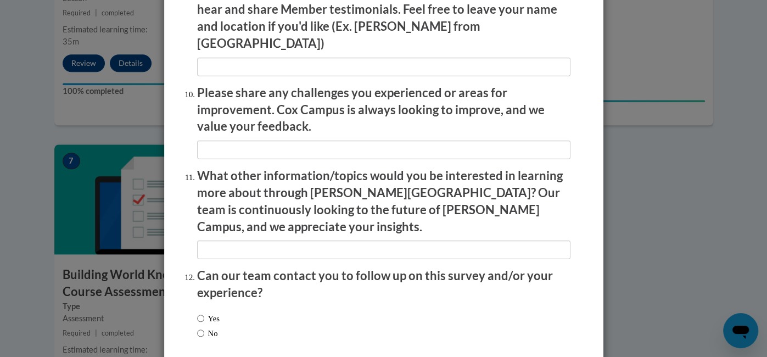
scroll to position [1930, 0]
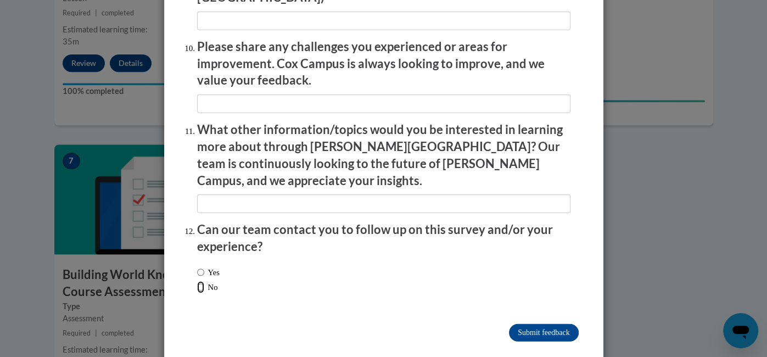
click at [198, 281] on input "No" at bounding box center [200, 287] width 7 height 12
radio input "true"
click at [540, 324] on input "Submit feedback" at bounding box center [543, 333] width 69 height 18
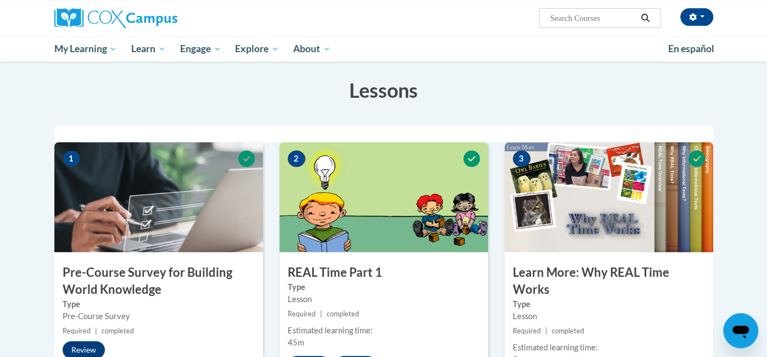
scroll to position [0, 0]
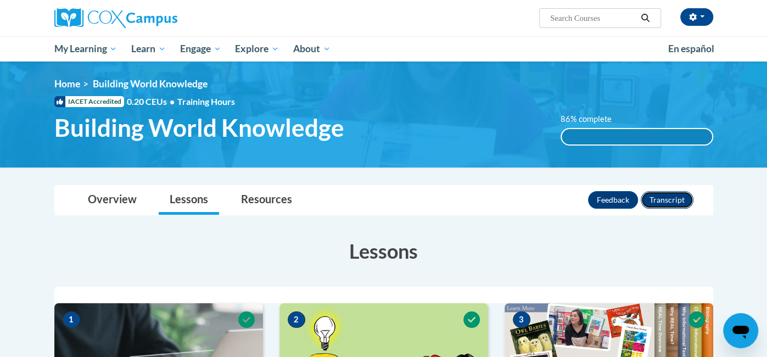
click at [675, 199] on button "Transcript" at bounding box center [667, 200] width 53 height 18
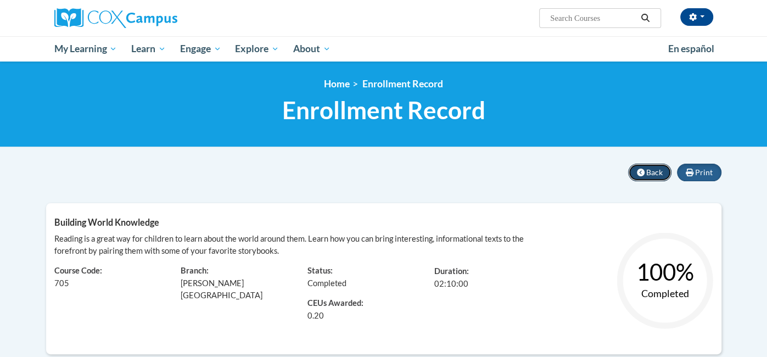
click at [643, 169] on icon at bounding box center [641, 173] width 8 height 8
